Goal: Task Accomplishment & Management: Use online tool/utility

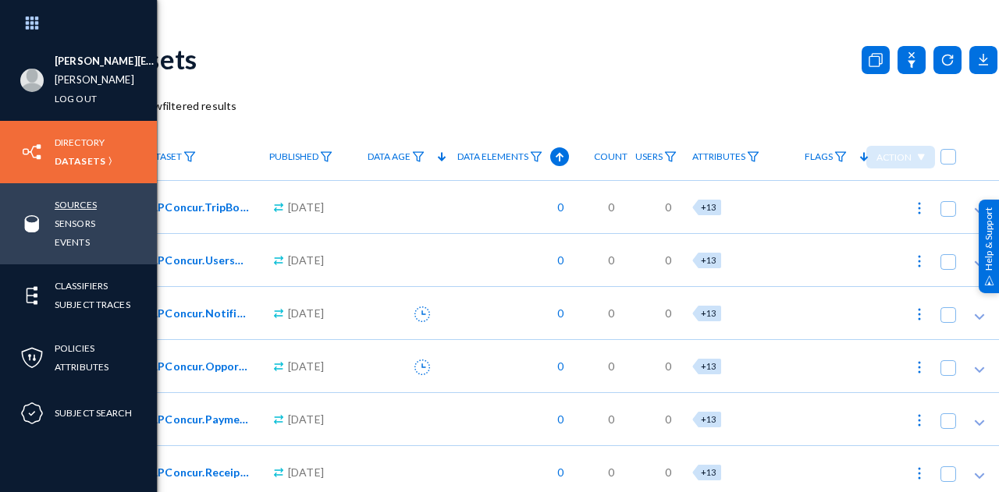
click at [75, 205] on link "Sources" at bounding box center [76, 205] width 42 height 18
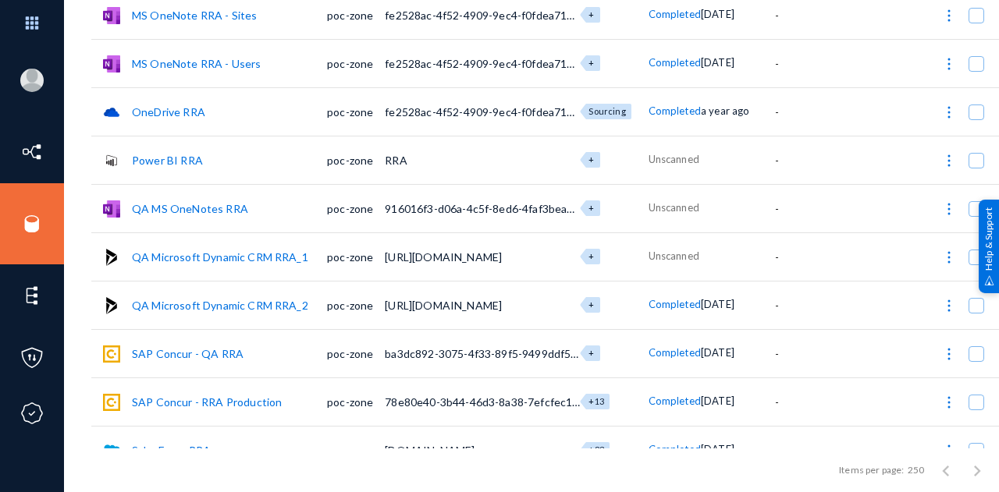
scroll to position [518, 0]
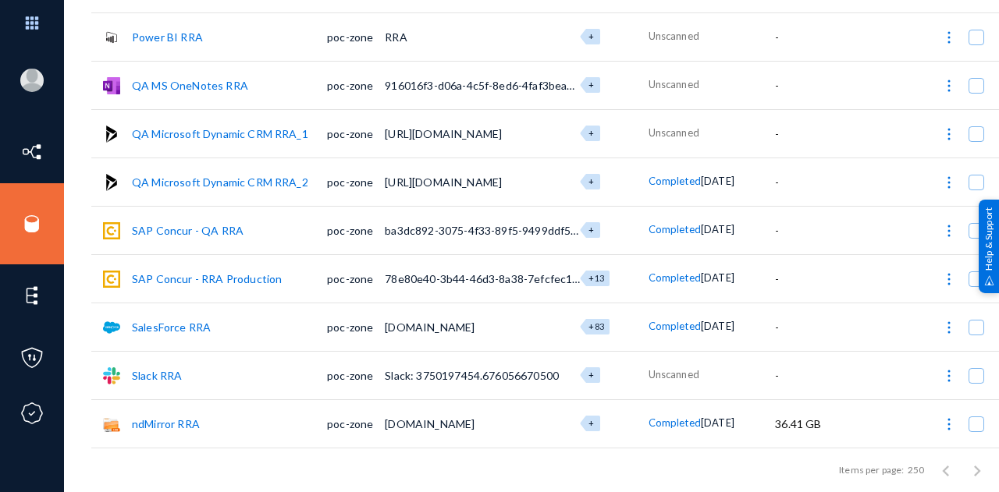
click at [165, 372] on link "Slack RRA" at bounding box center [157, 375] width 50 height 13
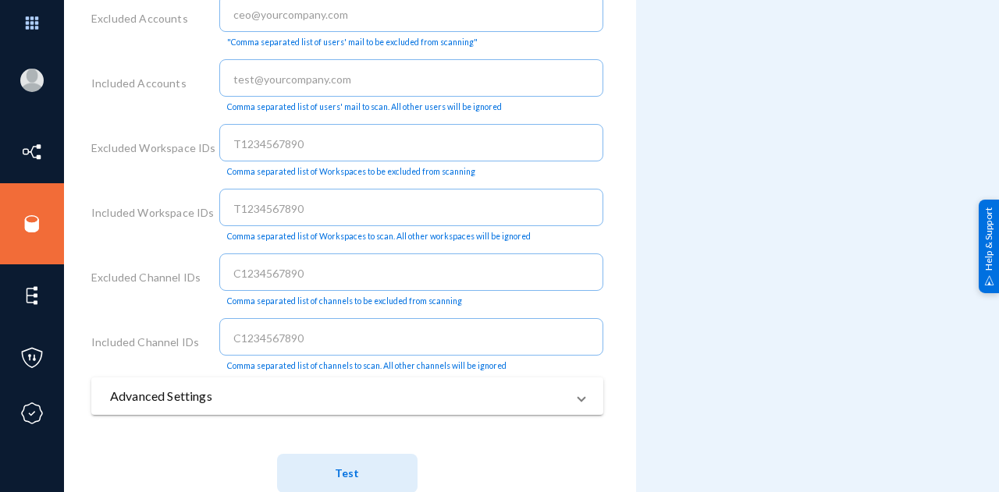
scroll to position [831, 0]
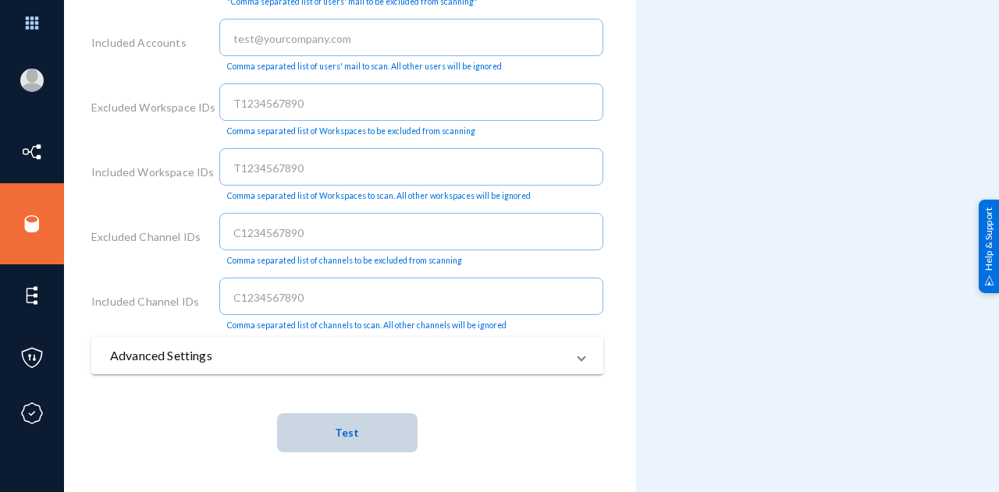
click at [293, 430] on button "Test" at bounding box center [347, 432] width 140 height 39
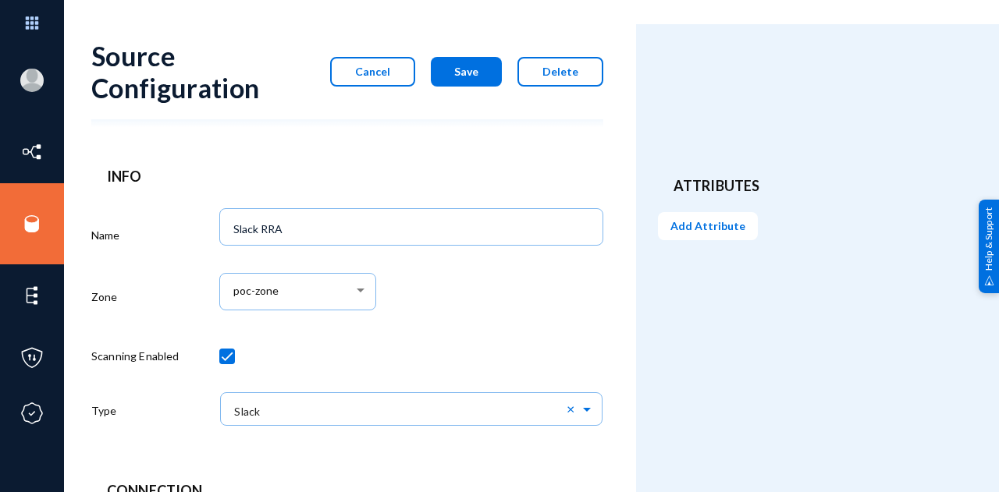
scroll to position [0, 0]
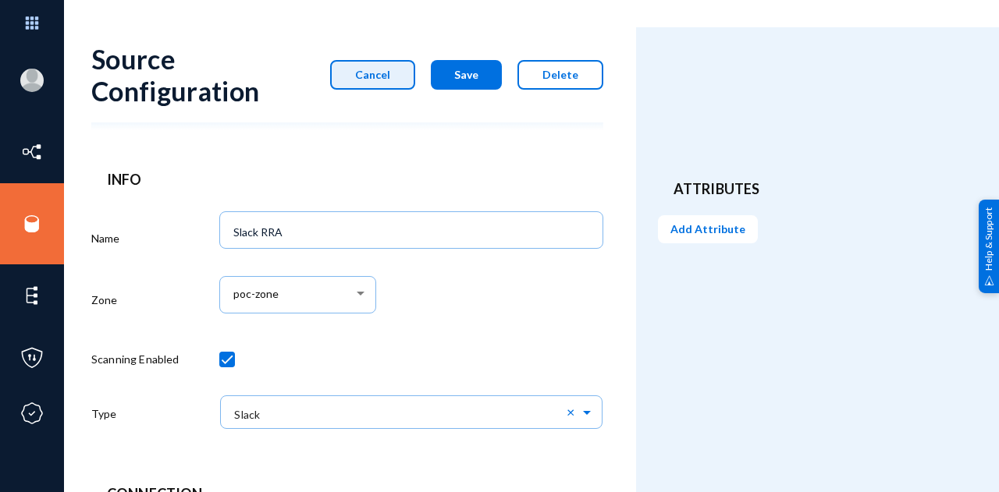
click at [399, 87] on button "Cancel" at bounding box center [372, 75] width 85 height 30
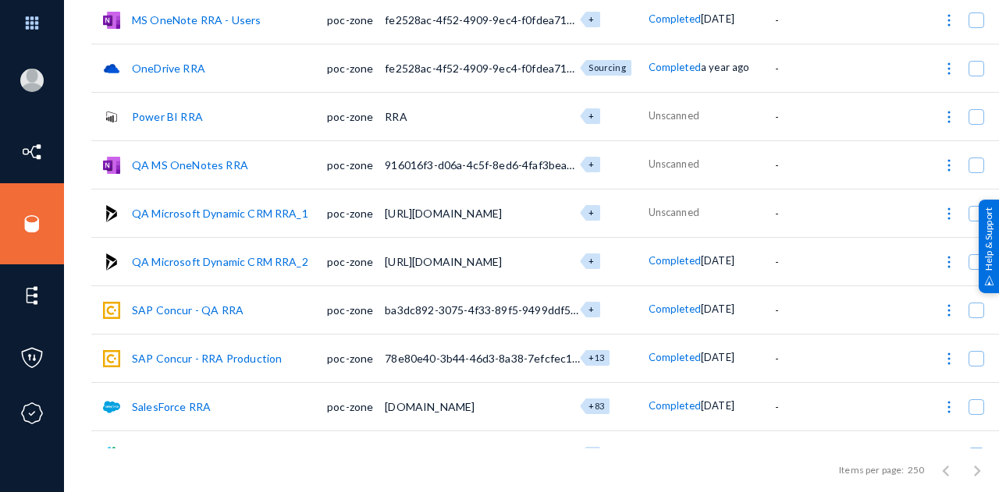
scroll to position [468, 0]
